Goal: Task Accomplishment & Management: Use online tool/utility

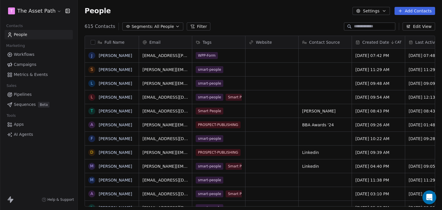
scroll to position [180, 360]
click at [222, 56] on div "WPP-Form" at bounding box center [213, 55] width 35 height 7
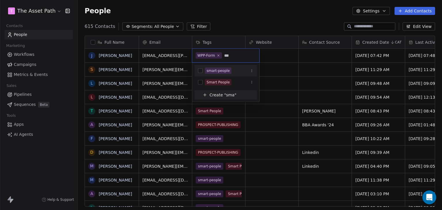
type input "***"
click at [228, 70] on div "smart-people" at bounding box center [218, 70] width 23 height 5
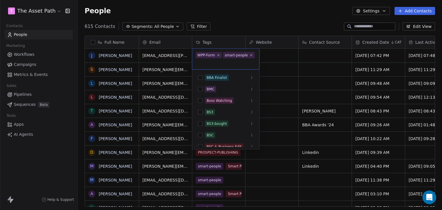
click at [277, 23] on html "T The Asset Path Contacts People Marketing Workflows Campaigns Metrics & Events…" at bounding box center [221, 105] width 442 height 210
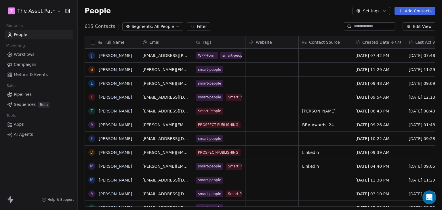
click at [158, 24] on span "All People" at bounding box center [164, 27] width 20 height 6
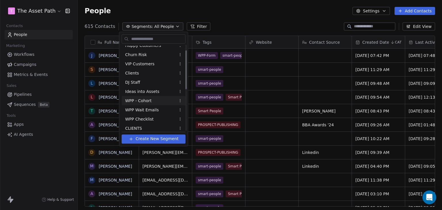
scroll to position [0, 0]
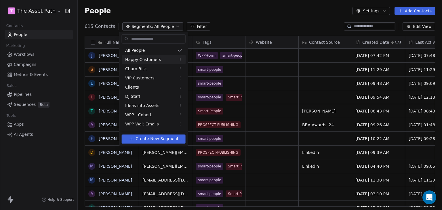
click at [195, 27] on html "T The Asset Path Contacts People Marketing Workflows Campaigns Metrics & Events…" at bounding box center [221, 105] width 442 height 210
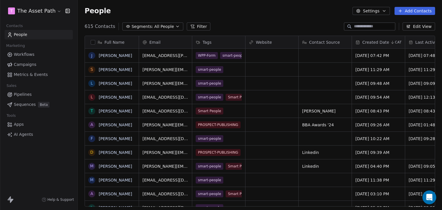
click at [195, 26] on button "Filter" at bounding box center [199, 26] width 24 height 8
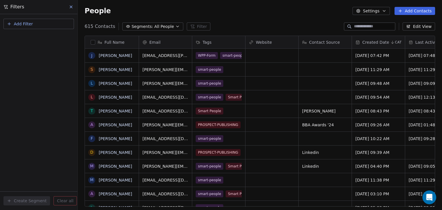
click at [26, 22] on span "Add Filter" at bounding box center [23, 24] width 19 height 6
click at [36, 39] on span "Contact properties" at bounding box center [28, 37] width 37 height 6
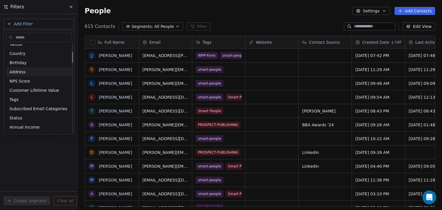
scroll to position [86, 0]
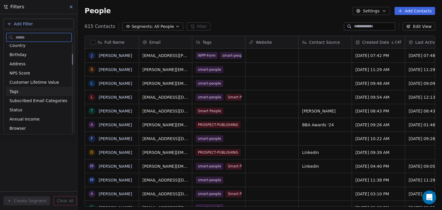
click at [34, 92] on div "Tags" at bounding box center [39, 92] width 59 height 6
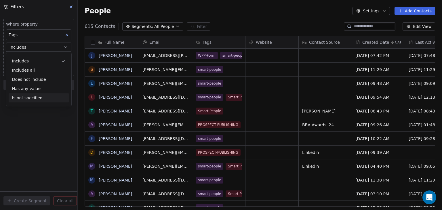
click at [37, 124] on div "Where property Tags Includes Select Tags Add filter to this group Add another f…" at bounding box center [38, 112] width 77 height 196
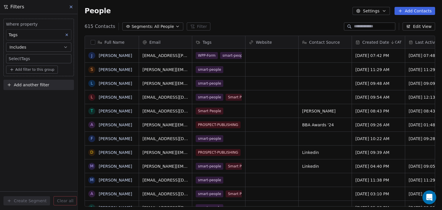
click at [37, 58] on body "T The Asset Path Contacts People Marketing Workflows Campaigns Metrics & Events…" at bounding box center [221, 105] width 442 height 210
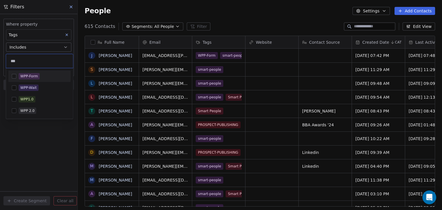
type input "***"
click at [40, 76] on div "WPP-Form" at bounding box center [43, 76] width 49 height 6
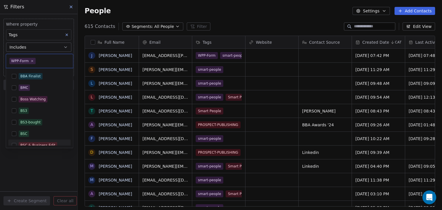
click at [47, 177] on html "T The Asset Path Contacts People Marketing Workflows Campaigns Metrics & Events…" at bounding box center [221, 105] width 442 height 210
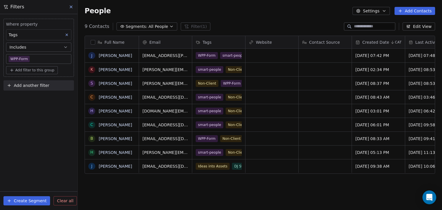
scroll to position [180, 360]
click at [228, 170] on div "Ideas into Assets DJ Staff WPP-Form smart-people" at bounding box center [230, 170] width 69 height 16
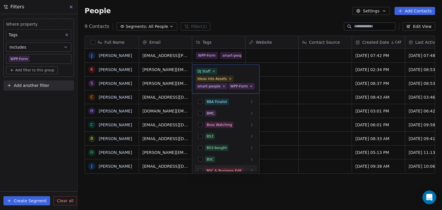
click at [287, 186] on html "T The Asset Path Contacts People Marketing Workflows Campaigns Metrics & Events…" at bounding box center [221, 105] width 442 height 210
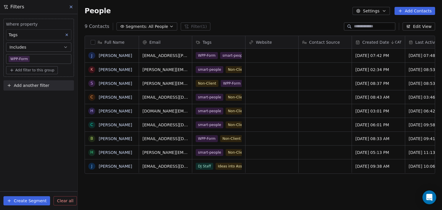
click at [71, 6] on icon at bounding box center [71, 7] width 5 height 5
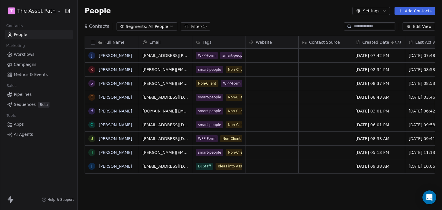
click at [35, 94] on link "Pipelines" at bounding box center [39, 95] width 68 height 10
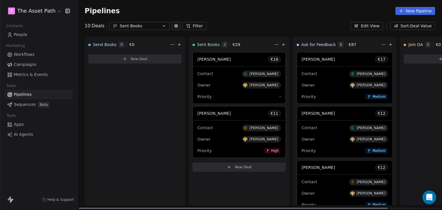
click at [229, 165] on icon at bounding box center [229, 167] width 5 height 5
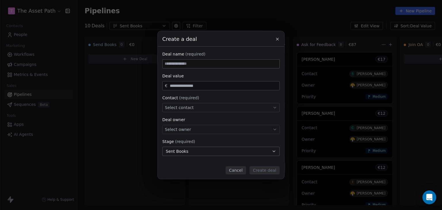
click at [276, 40] on icon at bounding box center [277, 39] width 2 height 2
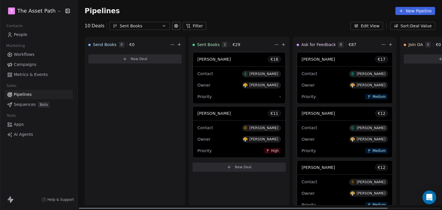
click at [282, 46] on icon at bounding box center [283, 44] width 5 height 5
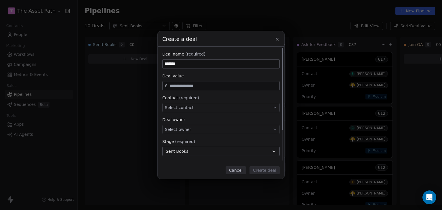
type input "*******"
click at [180, 110] on span "Select contact" at bounding box center [179, 108] width 29 height 6
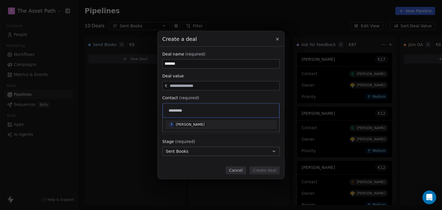
type input "*********"
click at [211, 127] on div "F [PERSON_NAME]" at bounding box center [221, 125] width 105 height 6
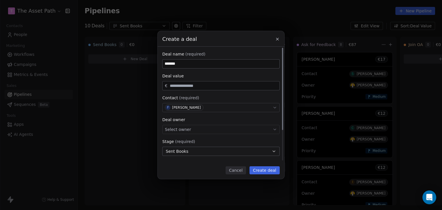
click at [188, 64] on input "*******" at bounding box center [221, 64] width 117 height 9
type input "*"
type input "**********"
click at [191, 86] on input "text" at bounding box center [224, 86] width 110 height 4
click at [197, 133] on div "Select owner" at bounding box center [220, 129] width 117 height 9
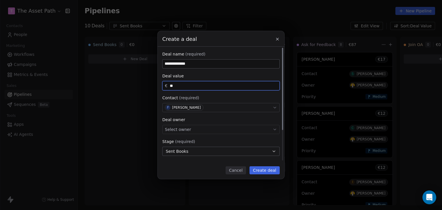
type input "**"
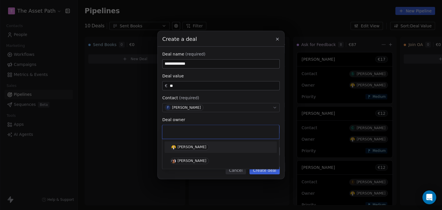
click at [192, 145] on div "[PERSON_NAME]" at bounding box center [192, 147] width 29 height 4
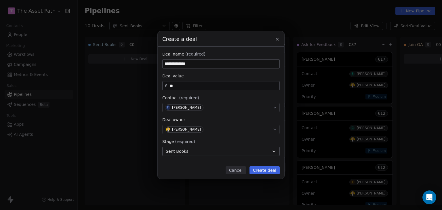
click at [272, 170] on button "Create deal" at bounding box center [265, 170] width 30 height 8
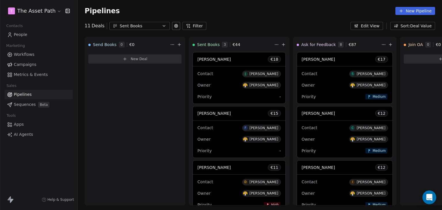
click at [43, 34] on link "People" at bounding box center [39, 35] width 68 height 10
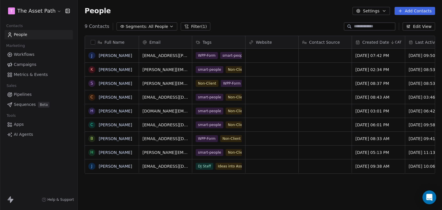
scroll to position [5, 5]
